Goal: Task Accomplishment & Management: Complete application form

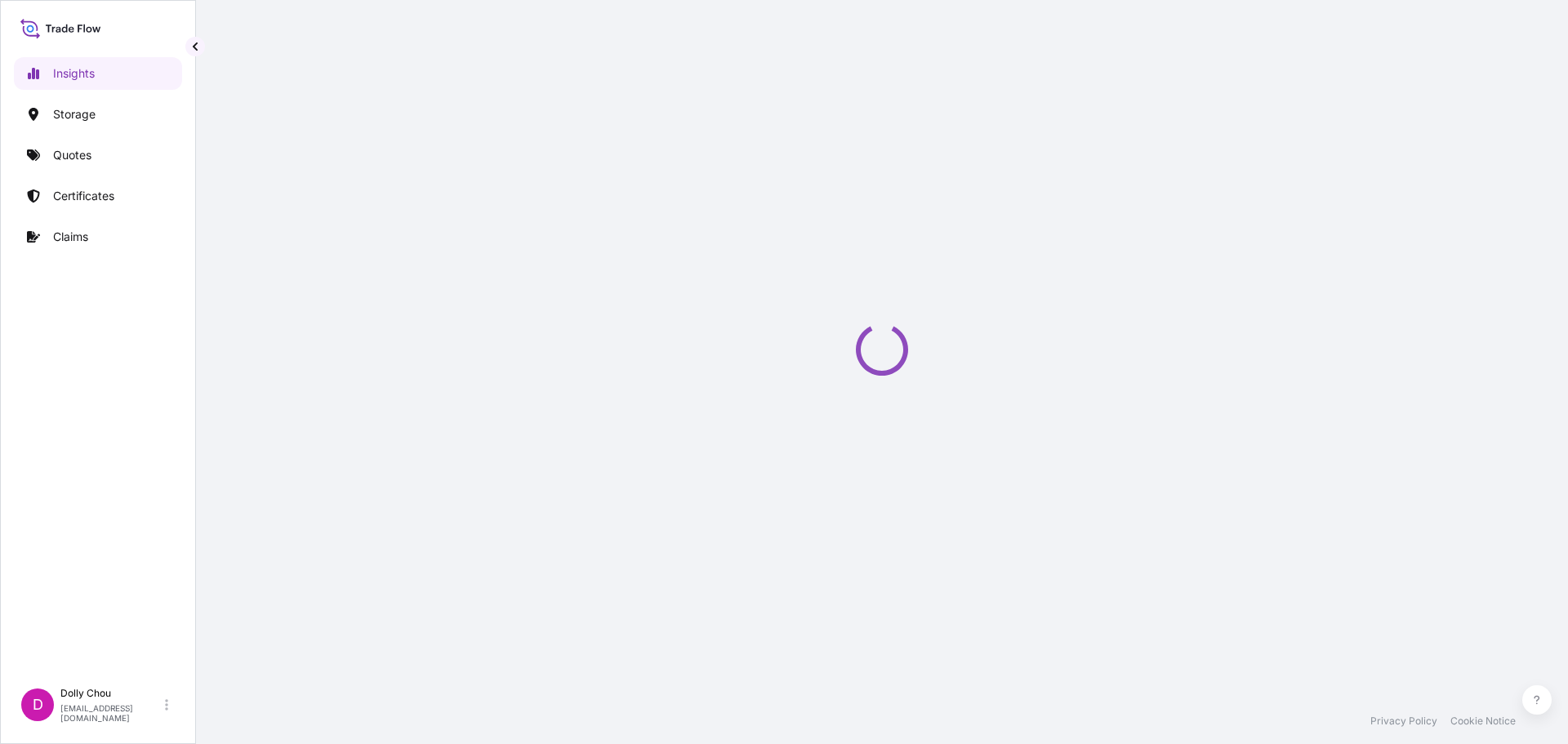
select select "2025"
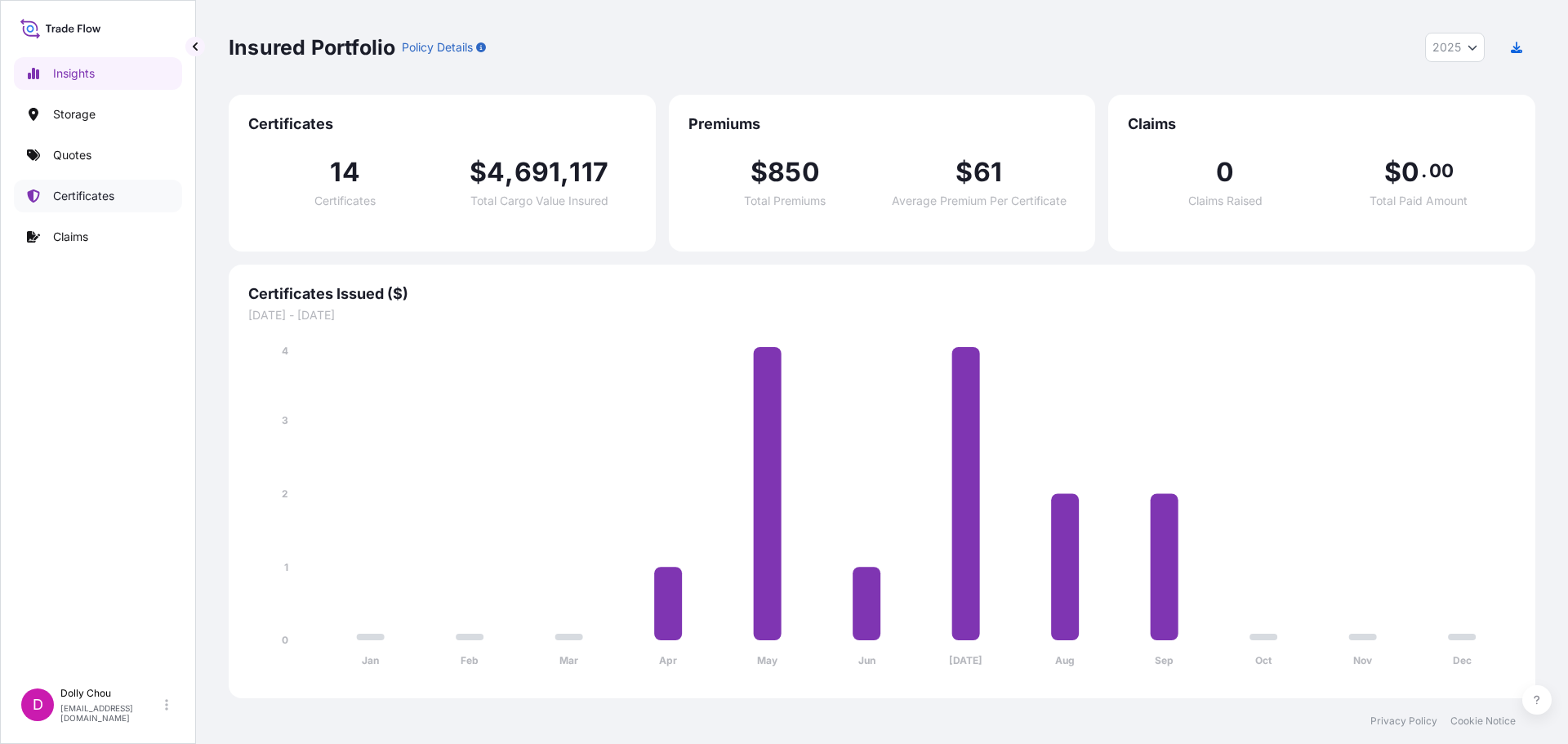
click at [80, 201] on p "Certificates" at bounding box center [83, 196] width 61 height 16
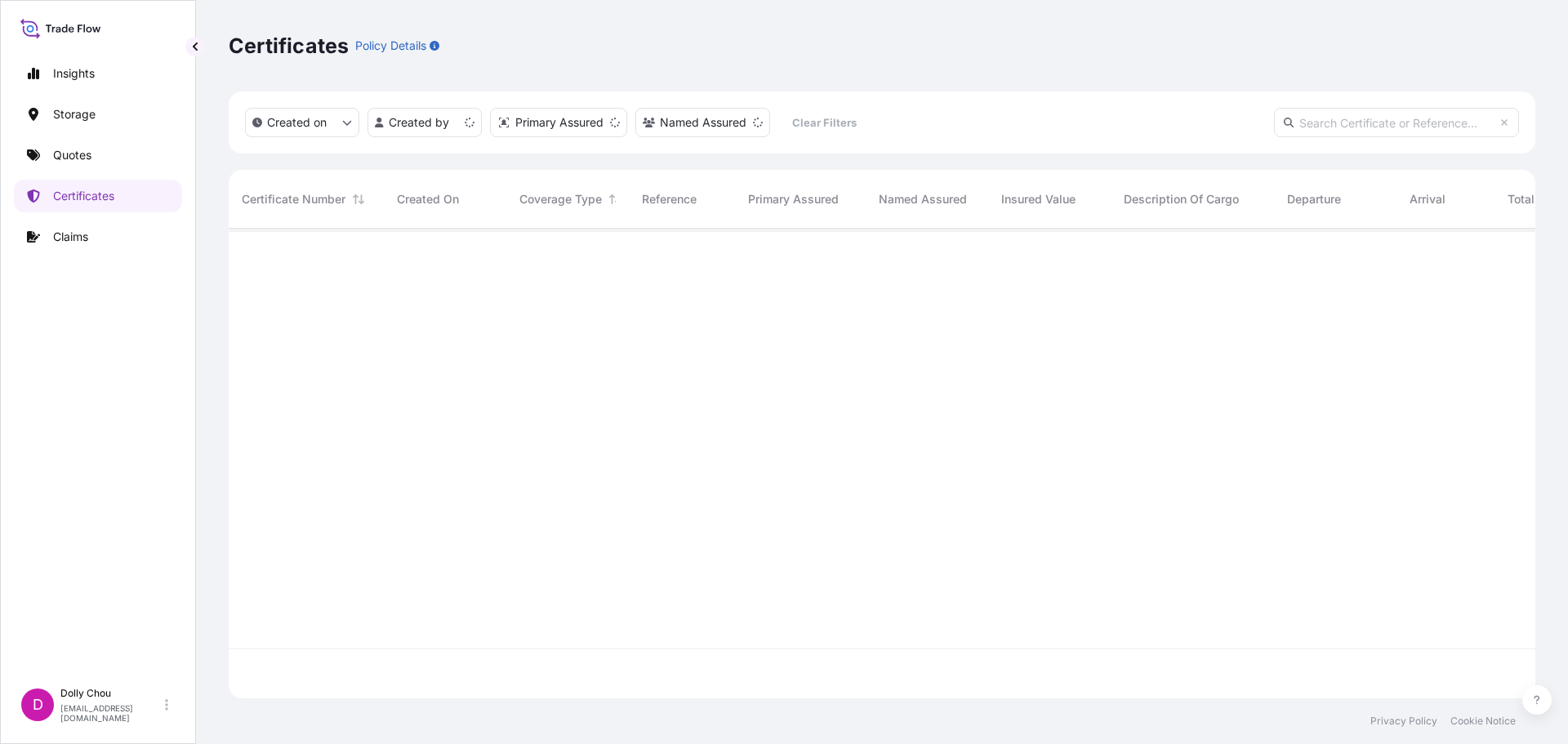
scroll to position [467, 1295]
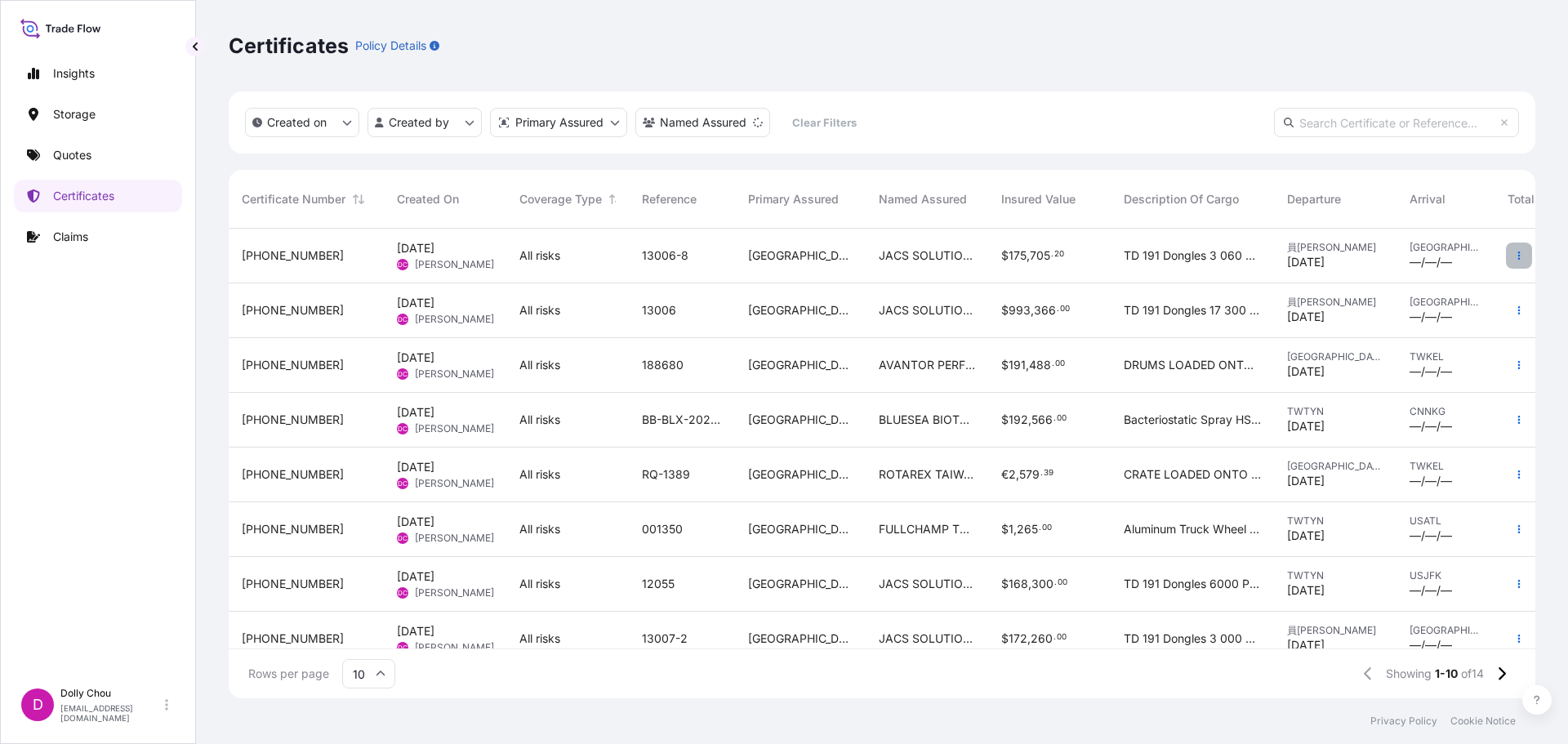
click at [1514, 255] on icon "button" at bounding box center [1519, 255] width 10 height 10
click at [1413, 260] on p "Duplicate quote" at bounding box center [1414, 258] width 84 height 16
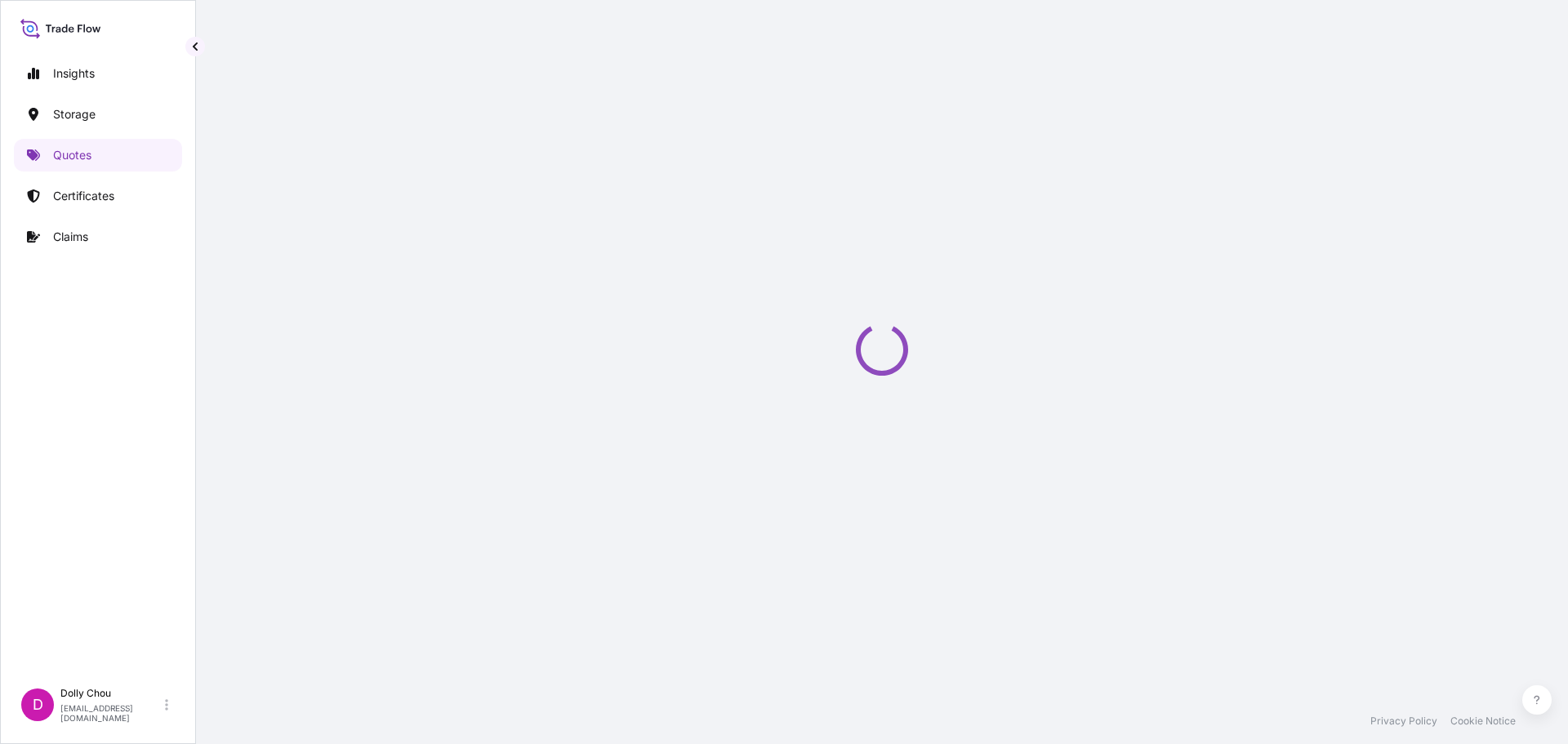
select select "Inland"
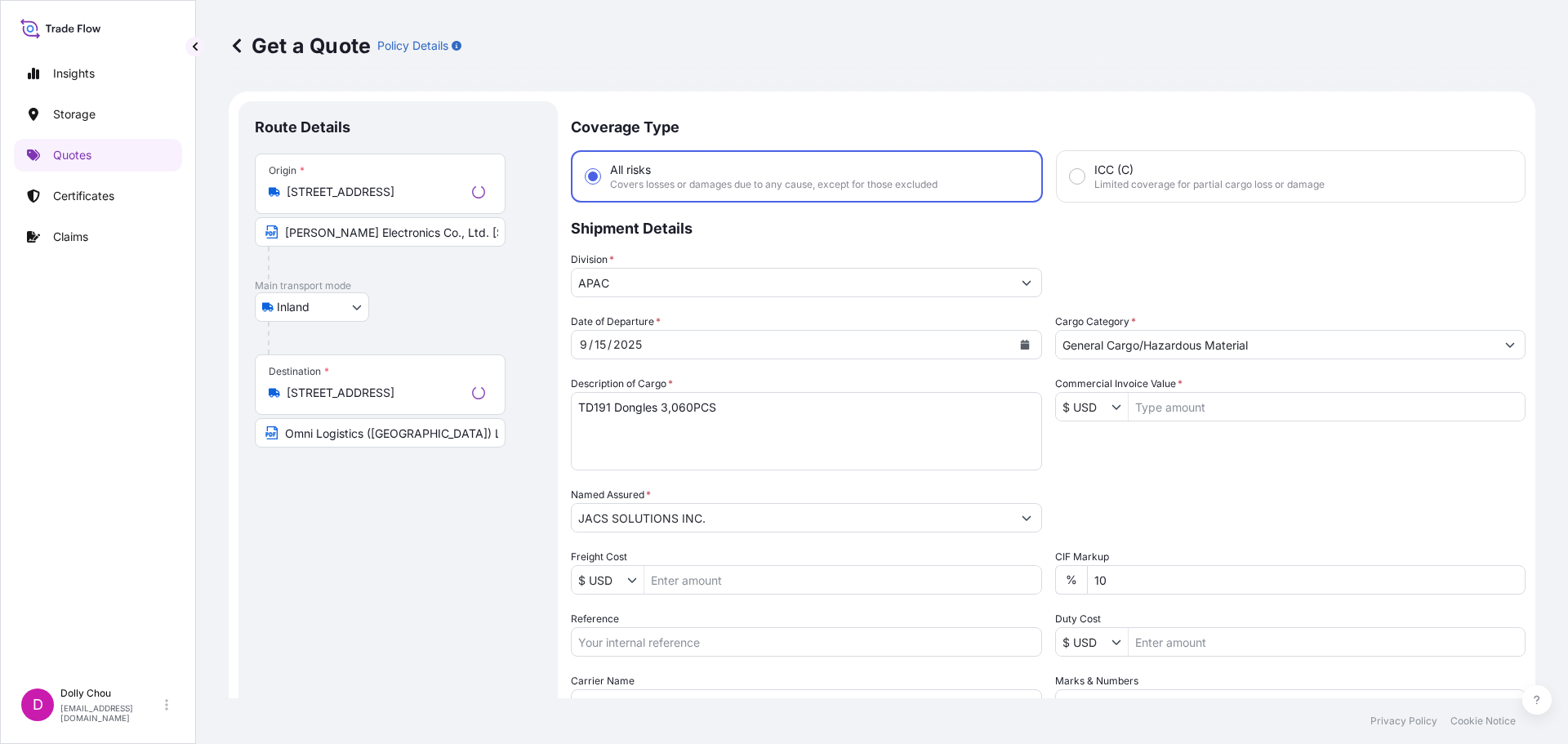
scroll to position [26, 0]
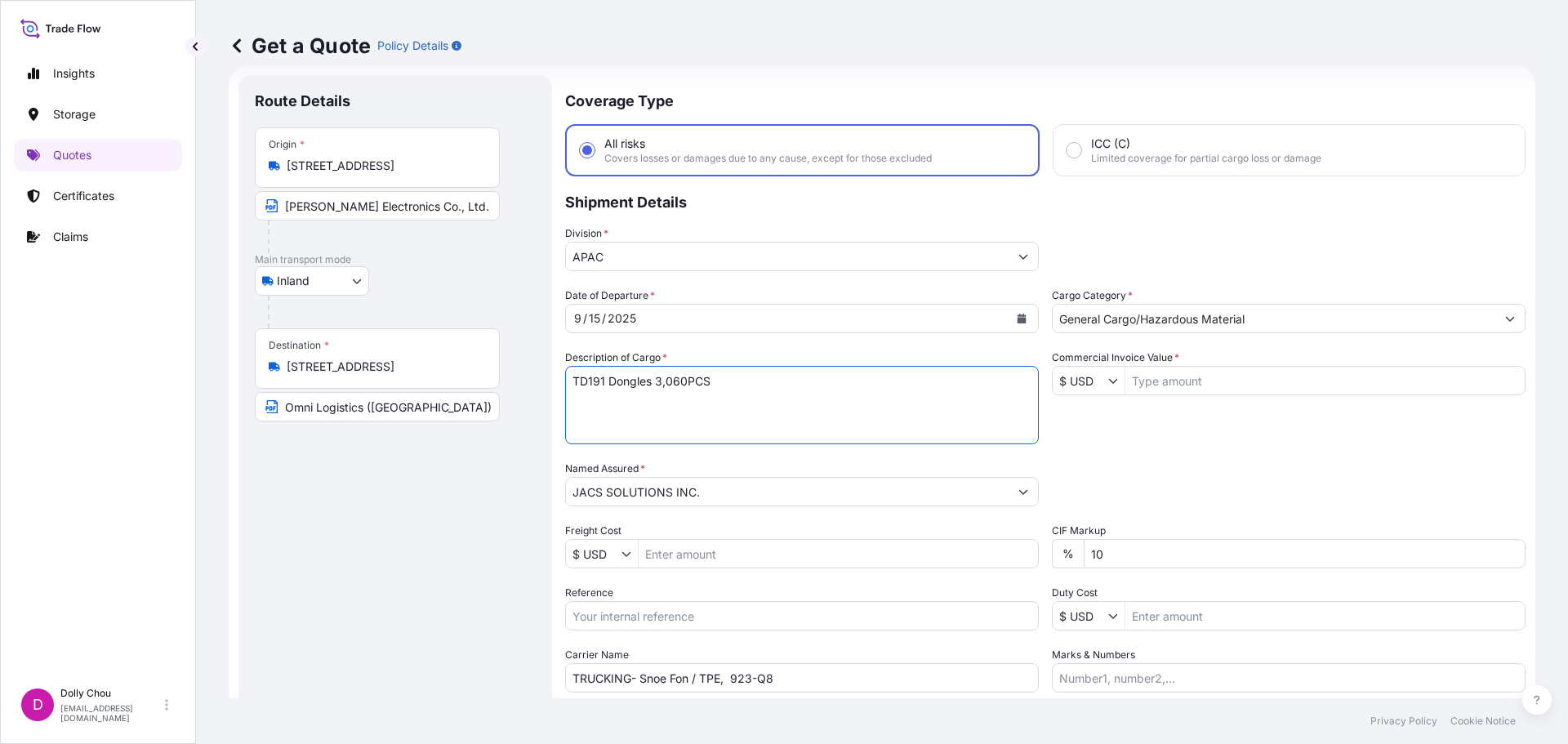
drag, startPoint x: 592, startPoint y: 379, endPoint x: 748, endPoint y: 379, distance: 156.0
click at [748, 379] on textarea "TD191 Dongles 3,060PCS" at bounding box center [802, 405] width 474 height 79
click at [796, 395] on textarea "TD191 Dongles 3,060PCS" at bounding box center [802, 405] width 474 height 79
click at [1161, 381] on input "Commercial Invoice Value *" at bounding box center [1325, 380] width 399 height 30
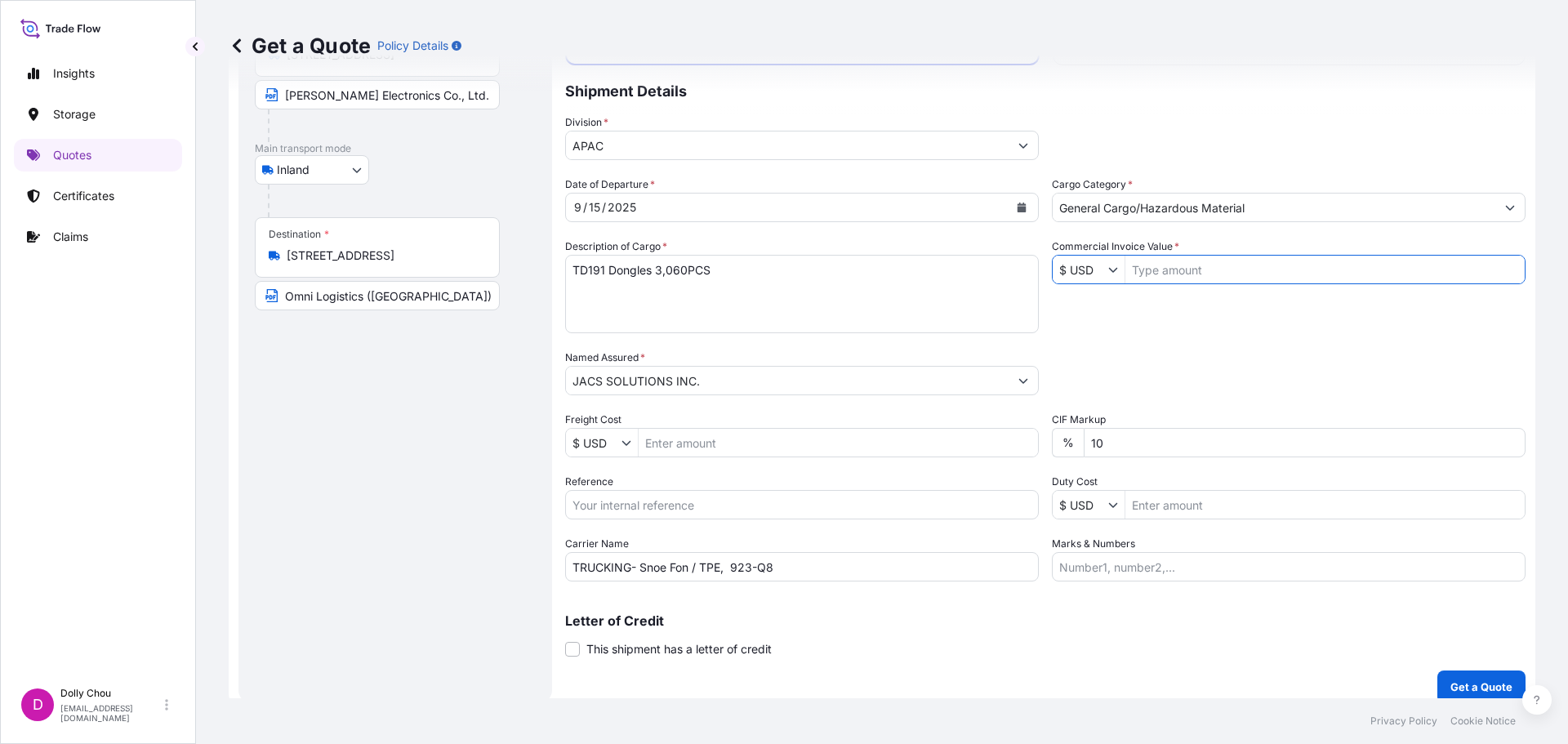
scroll to position [152, 0]
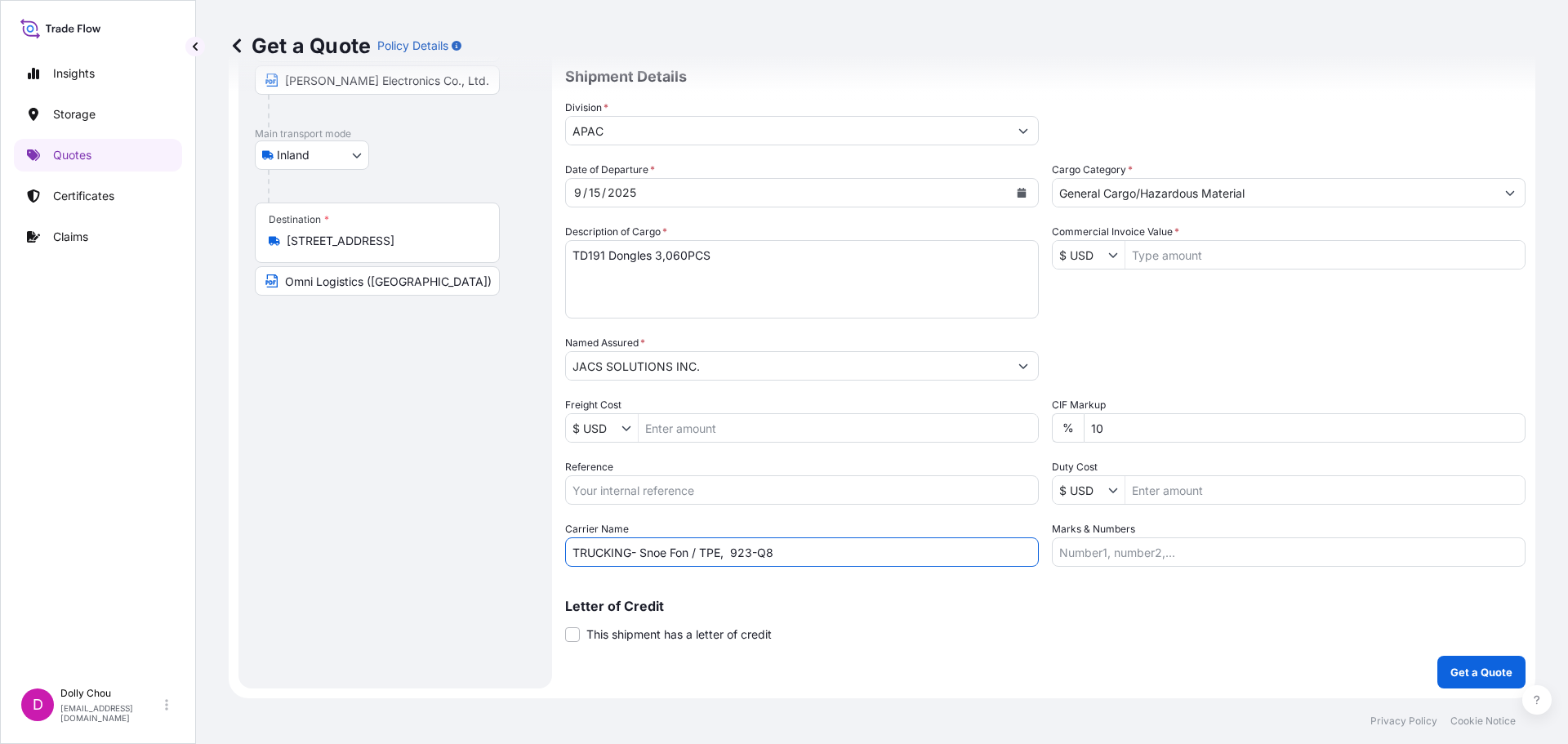
drag, startPoint x: 705, startPoint y: 545, endPoint x: 556, endPoint y: 550, distance: 149.1
click at [556, 550] on form "Route Details Place of loading Road / Inland Road / Inland Origin * No. 504號, Y…" at bounding box center [882, 319] width 1307 height 759
click at [1100, 540] on input "Marks & Numbers" at bounding box center [1289, 552] width 474 height 30
click at [762, 560] on input "TRUCKING- Snoe Fon / TPE, 923-Q8" at bounding box center [802, 552] width 474 height 30
click at [636, 490] on input "Reference" at bounding box center [802, 490] width 474 height 30
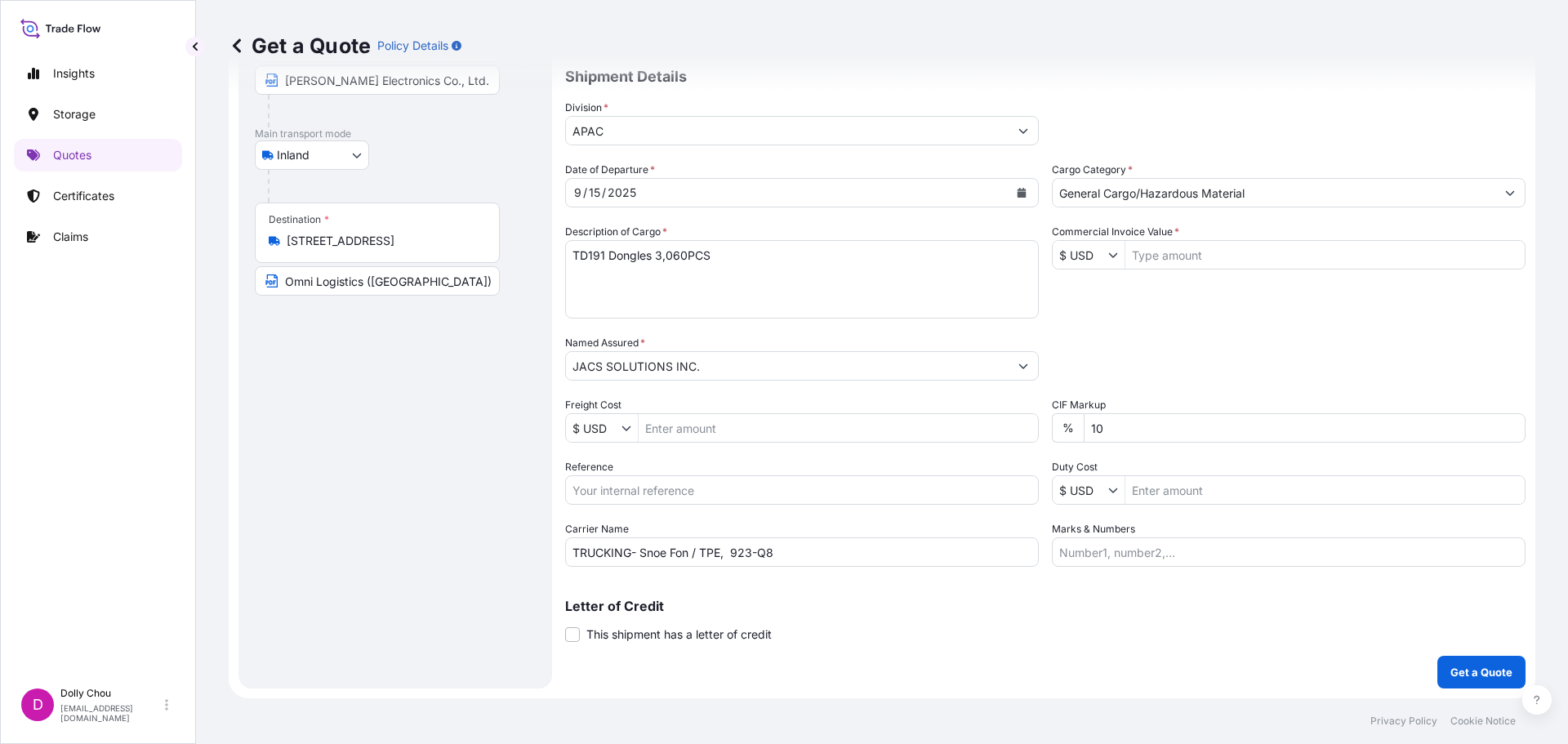
drag, startPoint x: 562, startPoint y: 461, endPoint x: 639, endPoint y: 478, distance: 78.9
click at [639, 478] on form "Route Details Place of loading Road / Inland Road / Inland Origin * No. 504號, Y…" at bounding box center [882, 319] width 1307 height 759
click at [612, 490] on input "Reference" at bounding box center [802, 490] width 474 height 30
click at [478, 508] on div "Route Details Place of loading Road / Inland Road / Inland Origin * No. 504號, Y…" at bounding box center [394, 319] width 281 height 707
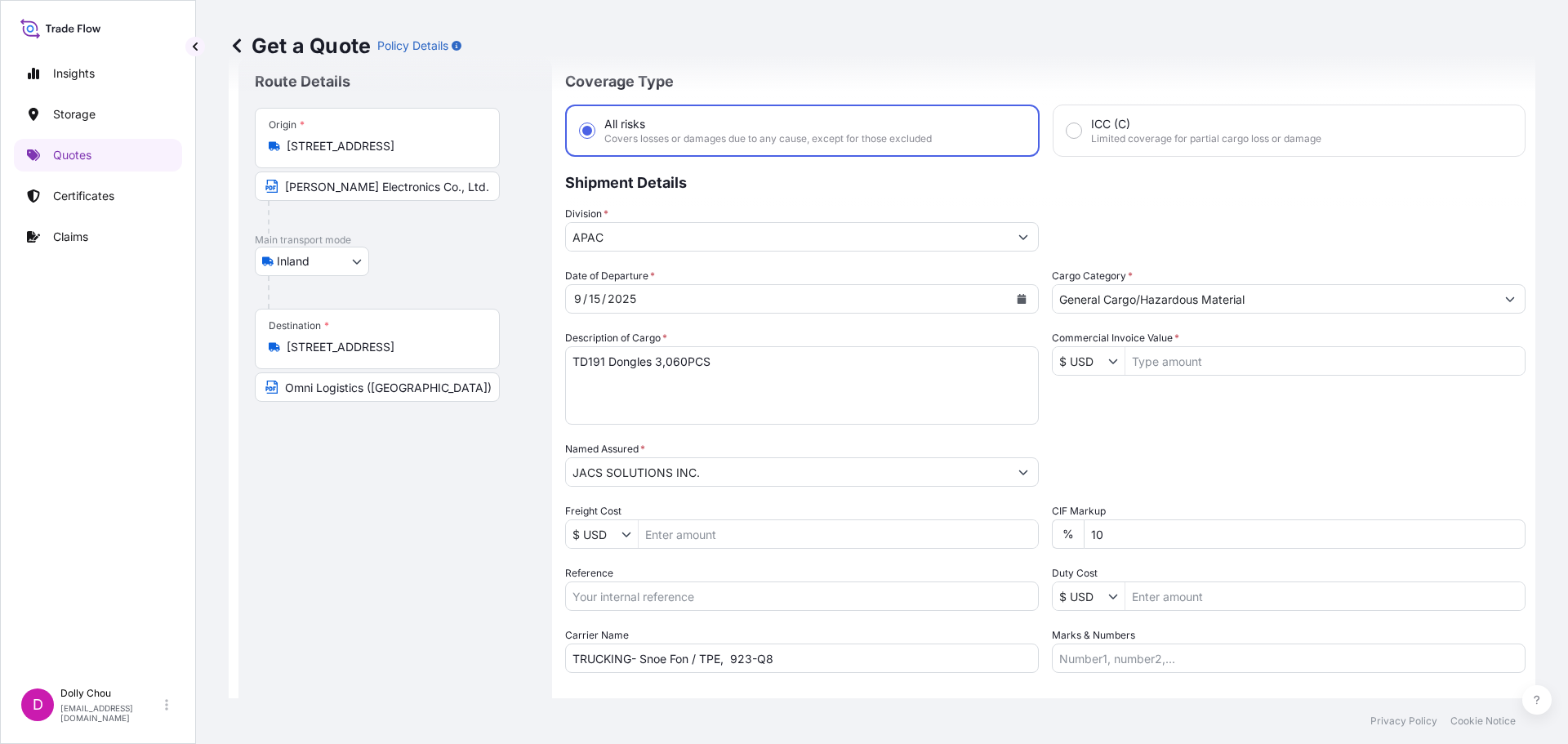
scroll to position [0, 0]
